Goal: Navigation & Orientation: Find specific page/section

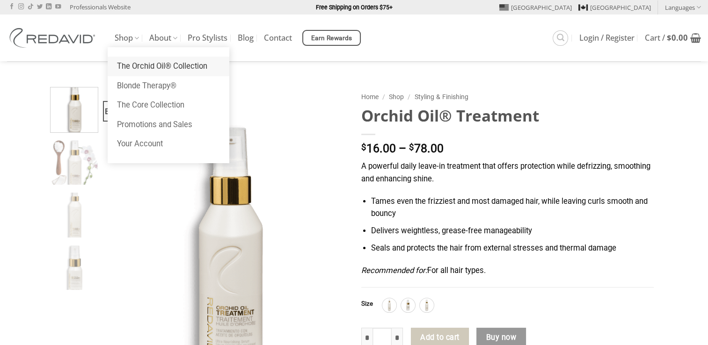
click at [149, 67] on link "The Orchid Oil® Collection" at bounding box center [169, 67] width 122 height 20
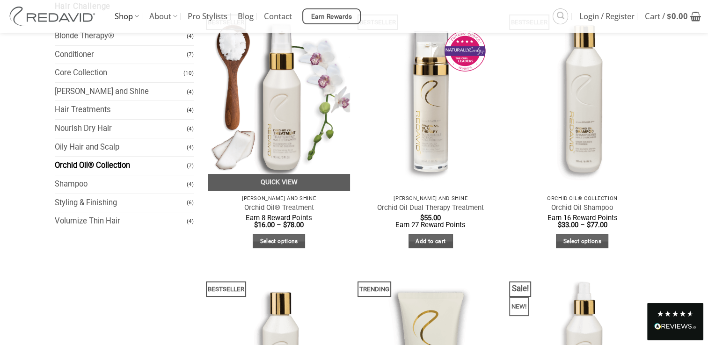
scroll to position [135, 0]
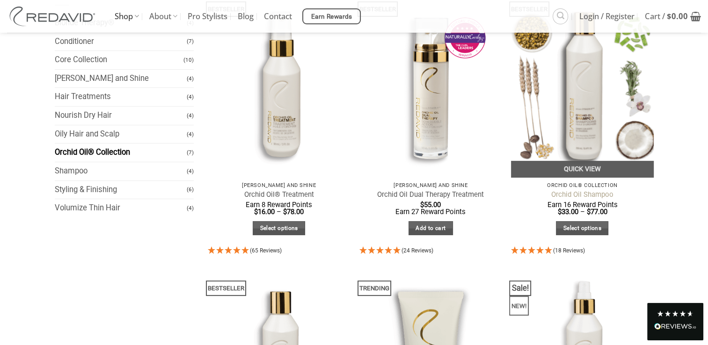
click at [596, 190] on link "Orchid Oil Shampoo" at bounding box center [582, 194] width 62 height 9
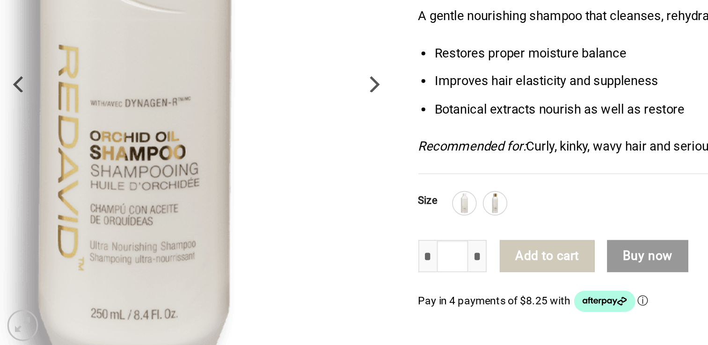
scroll to position [120, 0]
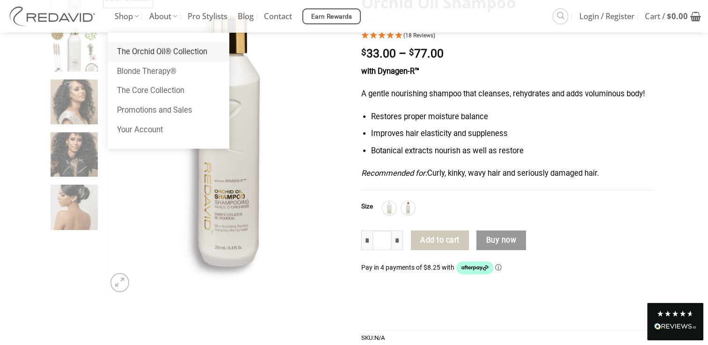
click at [140, 48] on link "The Orchid Oil® Collection" at bounding box center [169, 52] width 122 height 20
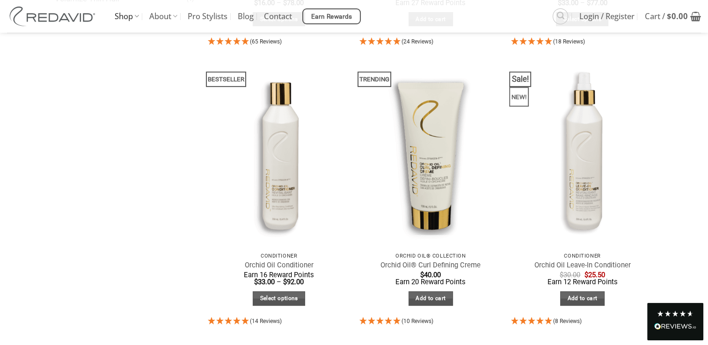
scroll to position [344, 0]
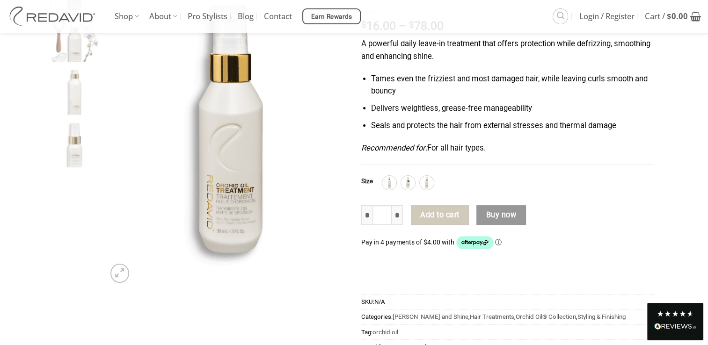
scroll to position [129, 0]
